Goal: Transaction & Acquisition: Purchase product/service

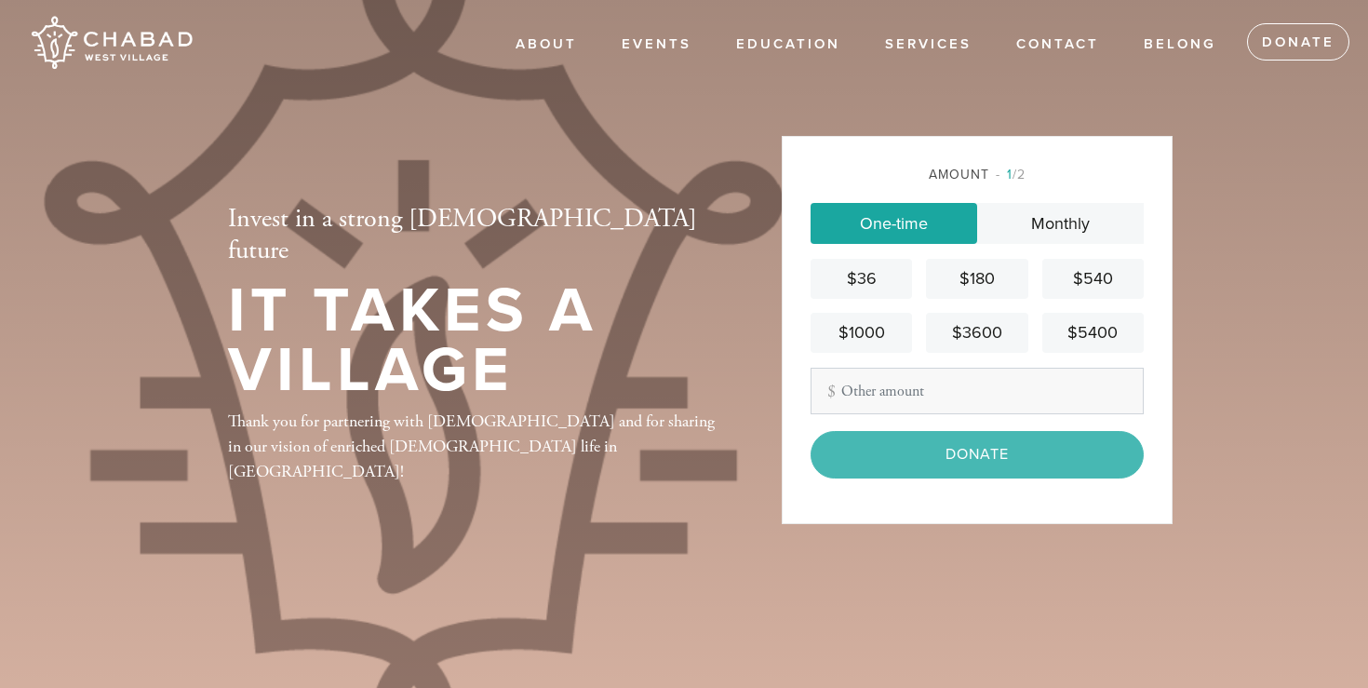
type input "1512"
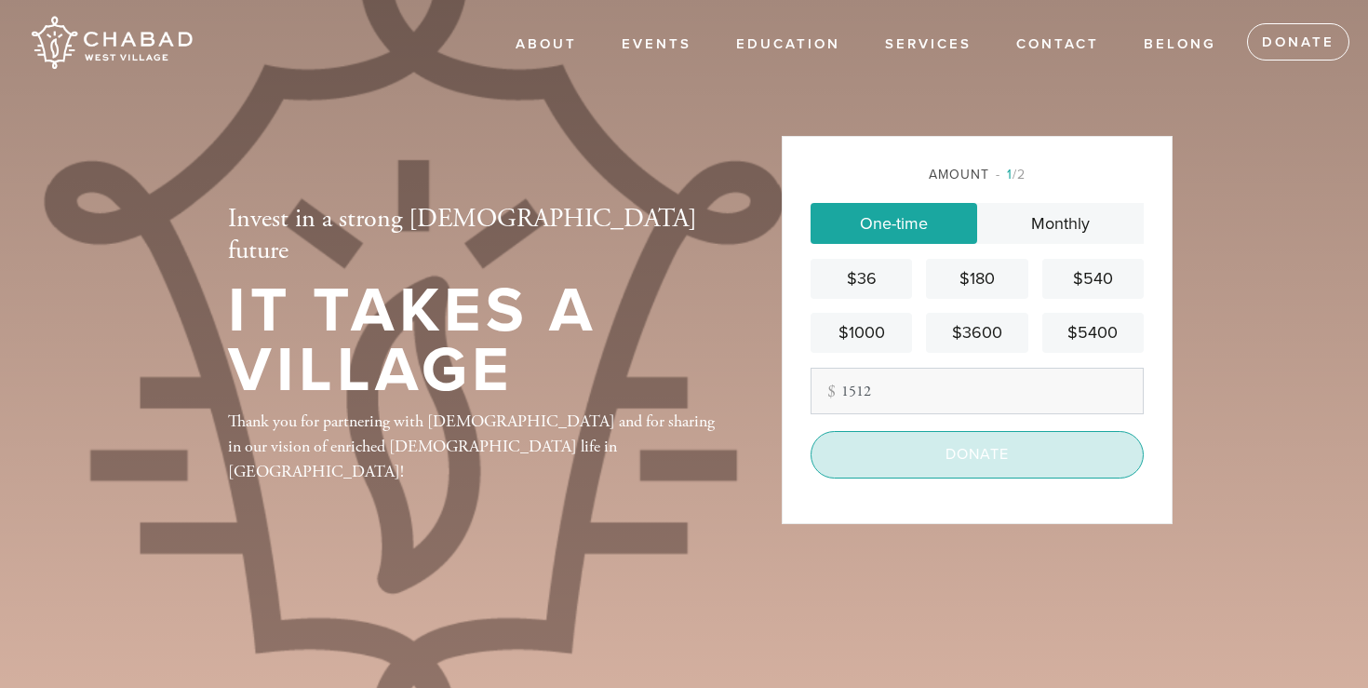
click at [959, 452] on input "Donate" at bounding box center [976, 454] width 333 height 47
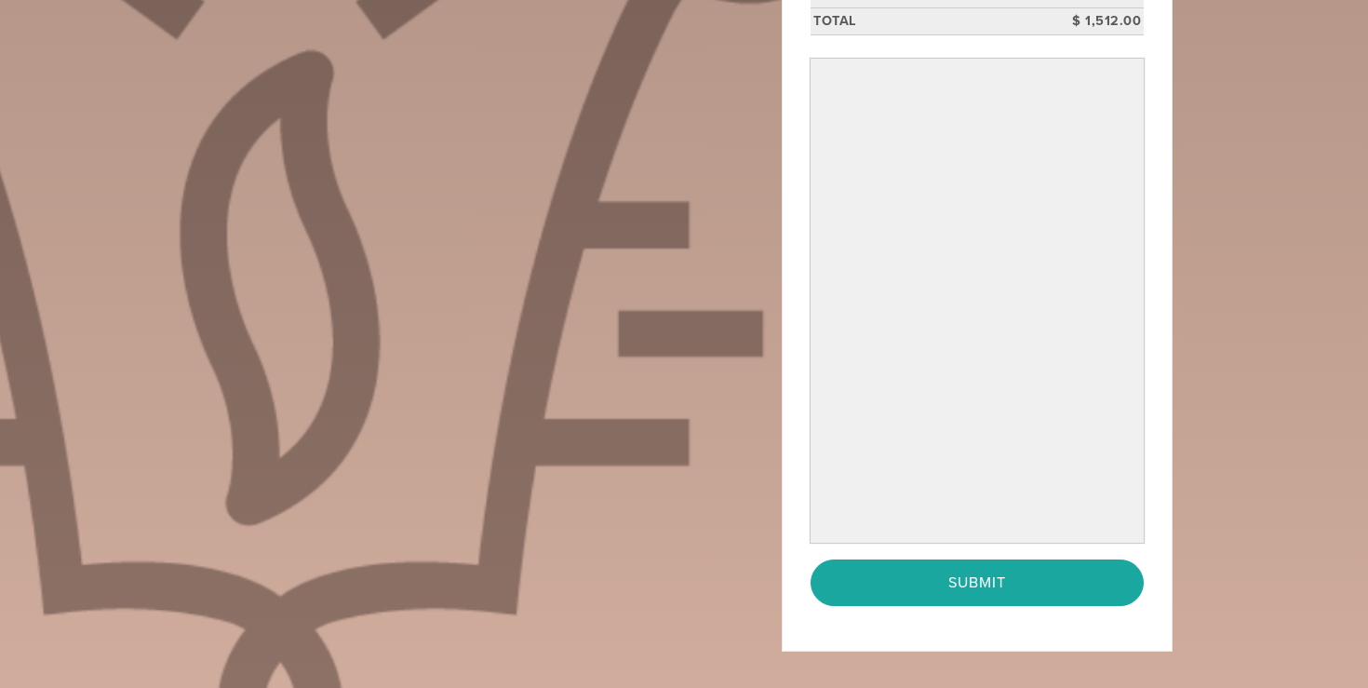
scroll to position [488, 0]
click at [622, 282] on div "Invest in a strong [DEMOGRAPHIC_DATA] future It Takes a Village Thank you for p…" at bounding box center [683, 151] width 1005 height 1054
